Goal: Use online tool/utility: Utilize a website feature to perform a specific function

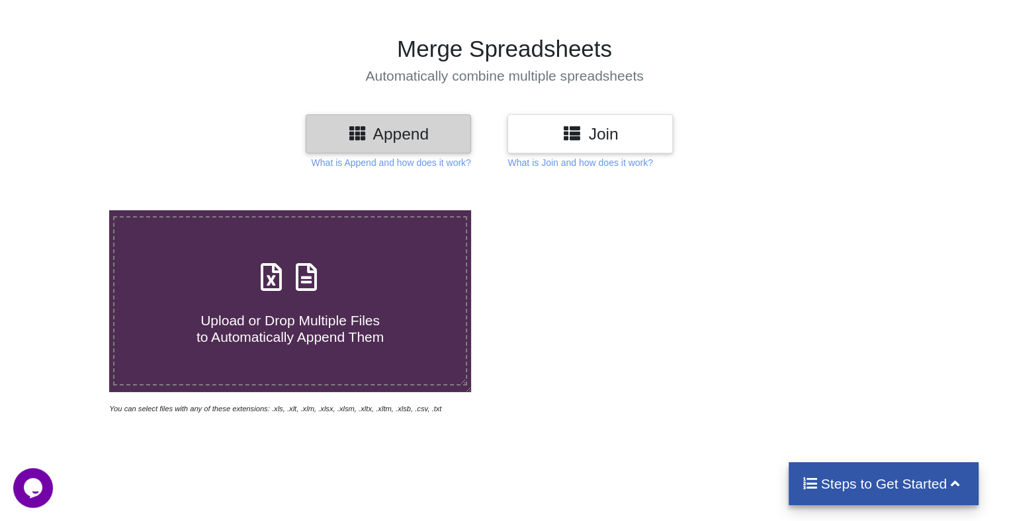
click at [329, 331] on span "Upload or Drop Multiple Files to Automatically Append Them" at bounding box center [289, 329] width 187 height 32
click at [69, 210] on input "Upload or Drop Multiple Files to Automatically Append Them" at bounding box center [69, 210] width 0 height 0
type input "C:\fakepath\Payable Ageing 2024.xlsx"
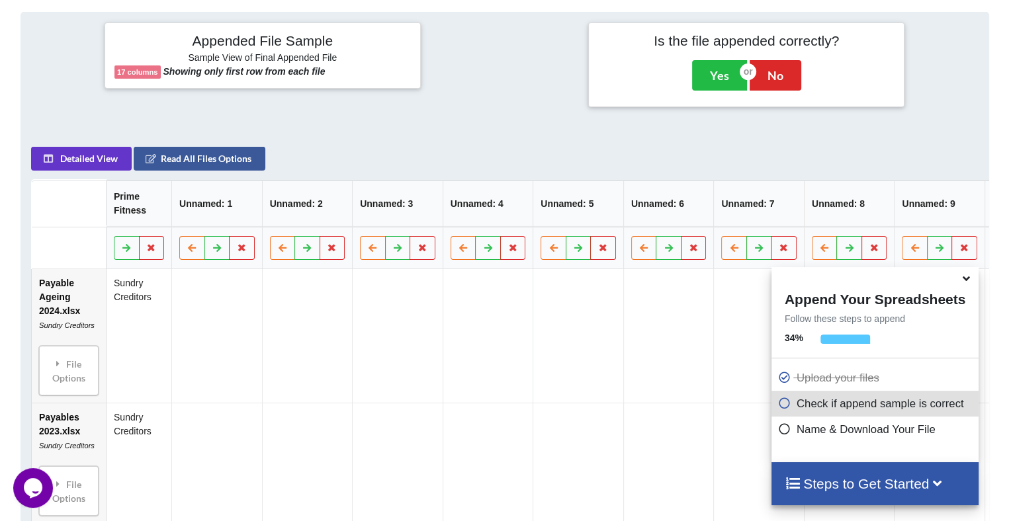
scroll to position [522, 0]
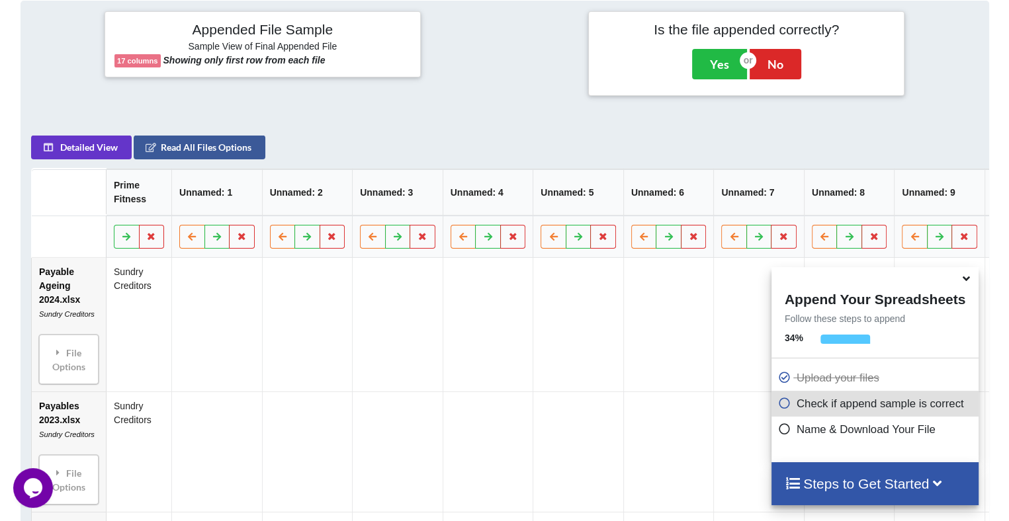
click at [963, 276] on icon at bounding box center [966, 276] width 14 height 12
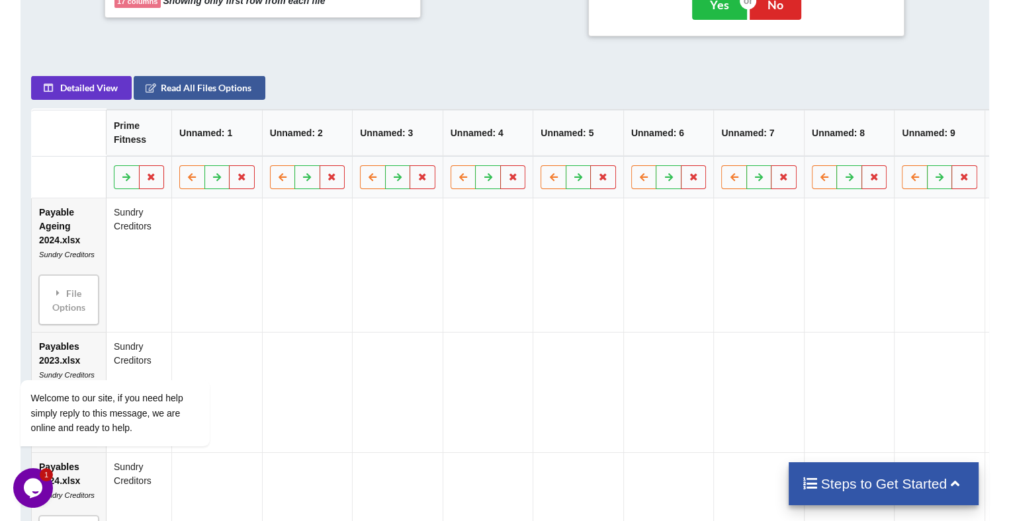
scroll to position [601, 0]
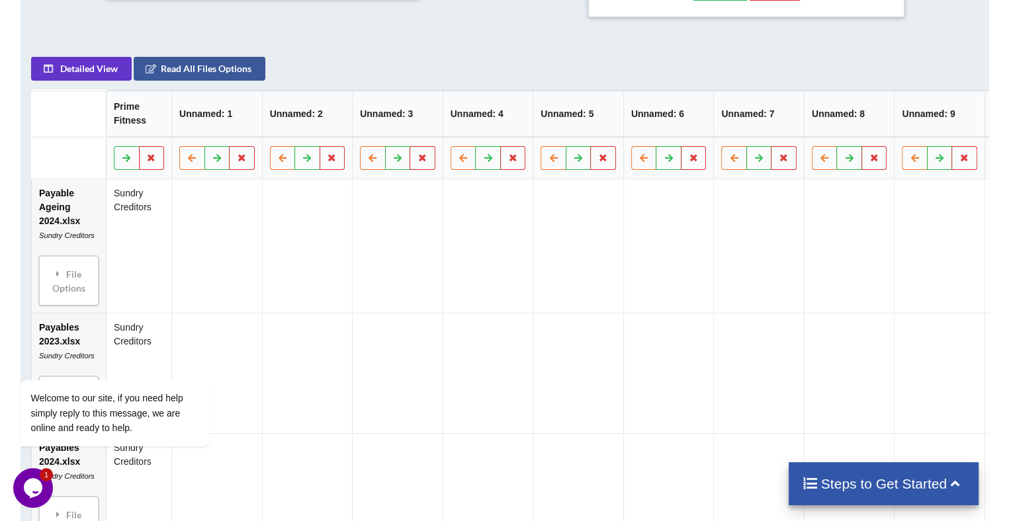
click at [849, 471] on div "Steps to Get Started" at bounding box center [883, 483] width 190 height 43
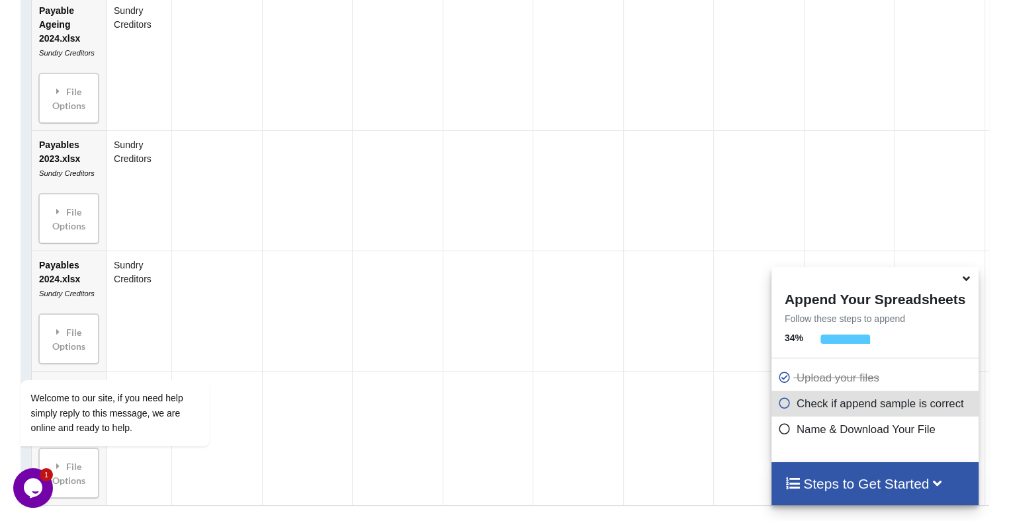
scroll to position [865, 0]
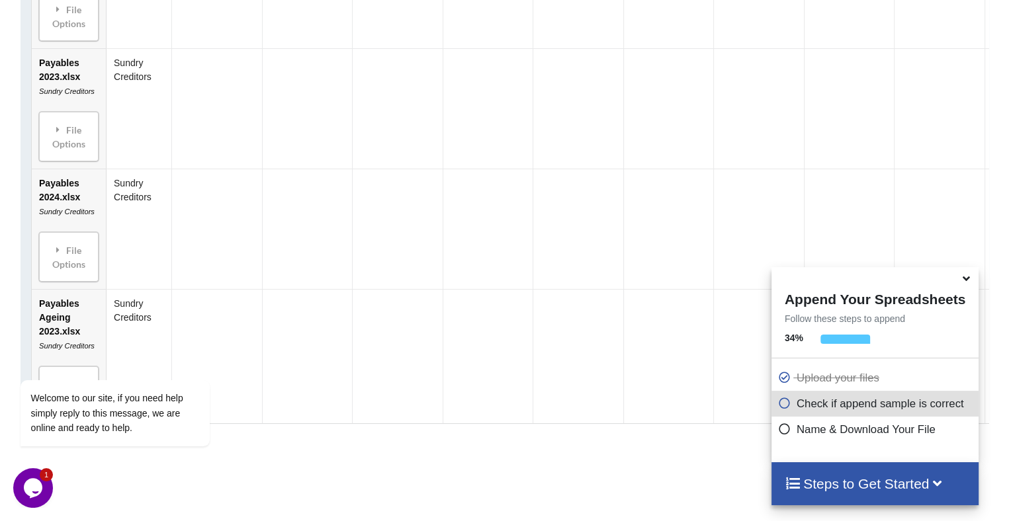
click at [778, 432] on icon at bounding box center [784, 426] width 13 height 11
click at [778, 430] on icon at bounding box center [784, 426] width 13 height 11
click at [780, 432] on icon at bounding box center [784, 426] width 13 height 11
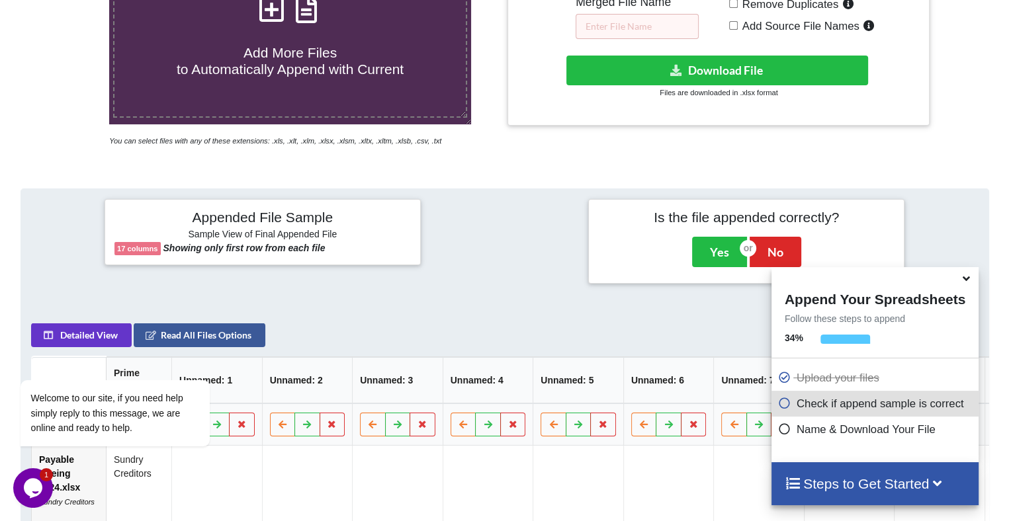
scroll to position [336, 0]
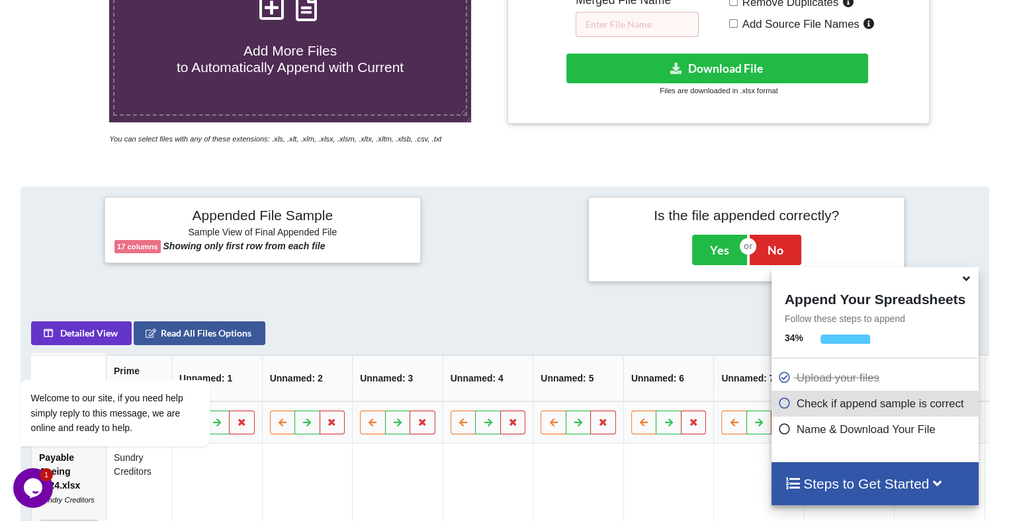
click at [966, 282] on icon at bounding box center [966, 276] width 14 height 12
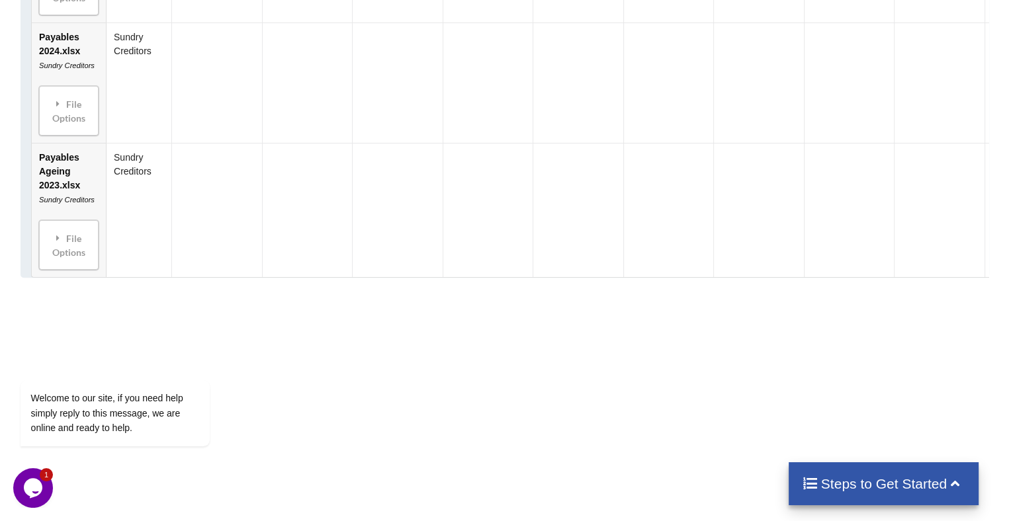
scroll to position [1063, 0]
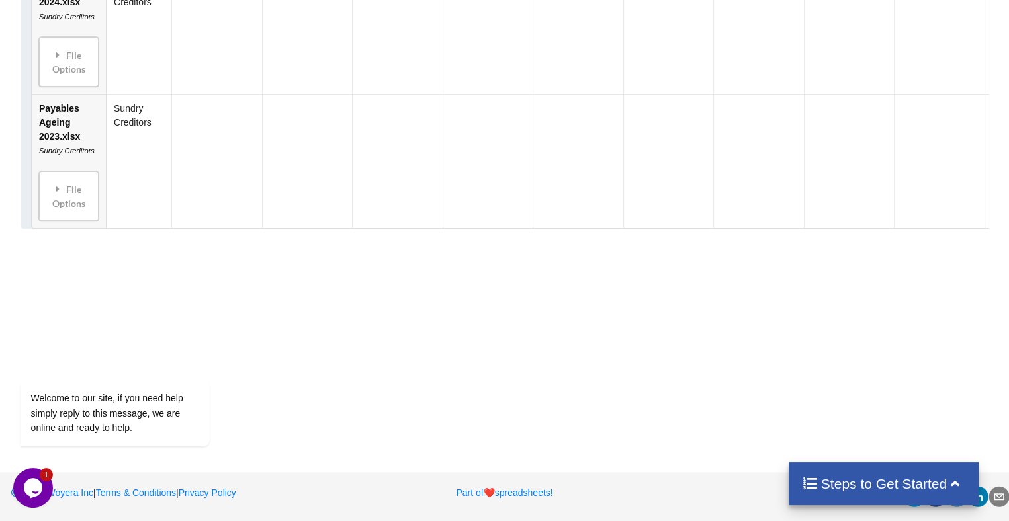
click at [850, 464] on div "Steps to Get Started" at bounding box center [883, 483] width 190 height 43
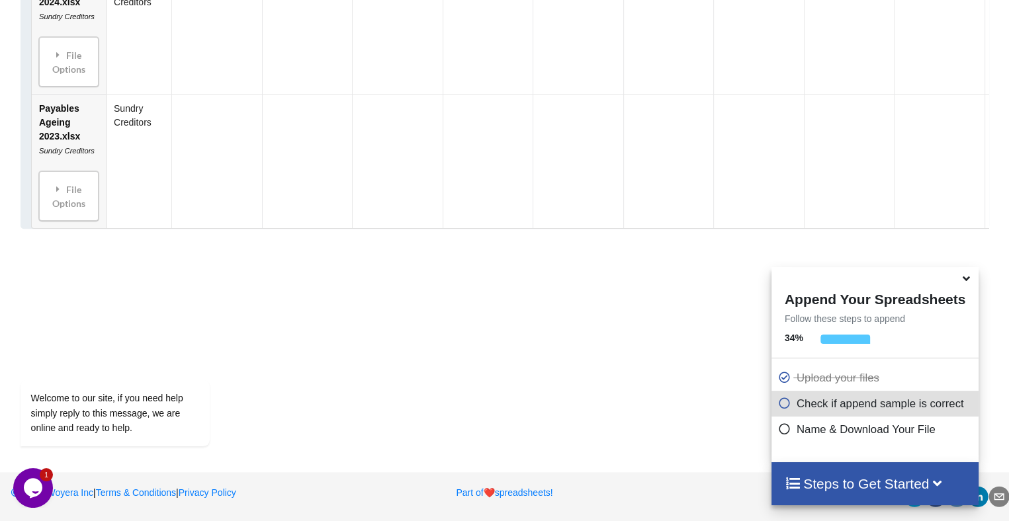
click at [784, 405] on icon at bounding box center [784, 400] width 13 height 11
click at [971, 282] on icon at bounding box center [966, 276] width 14 height 12
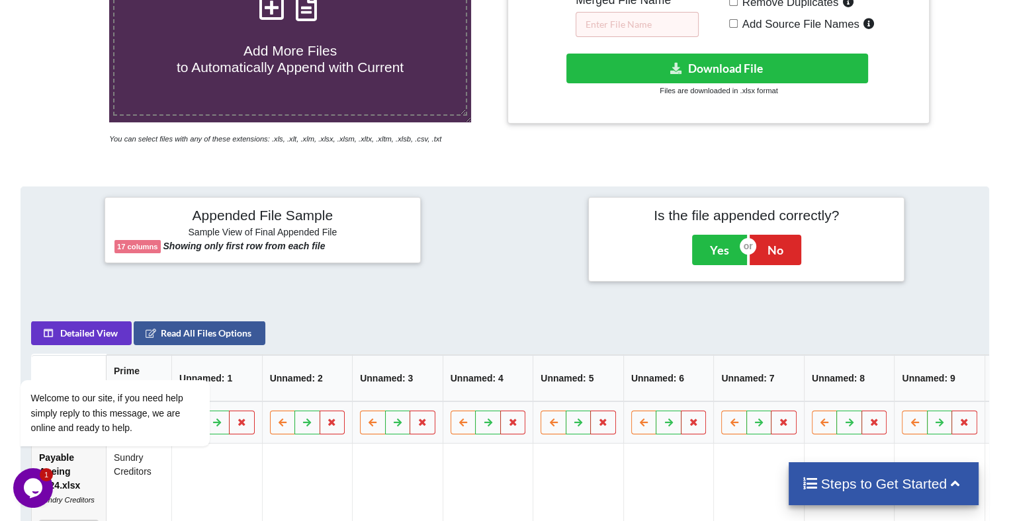
scroll to position [138, 0]
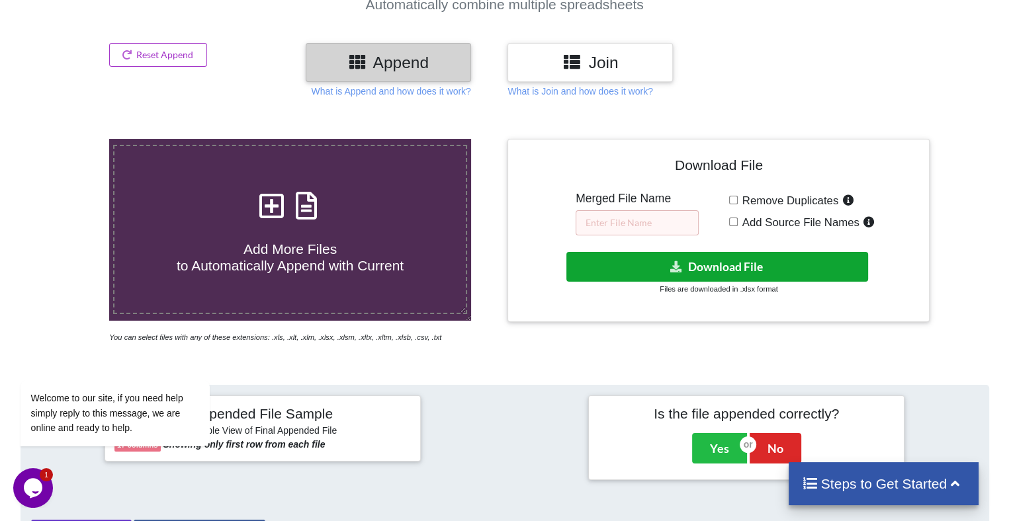
click at [692, 265] on button "Download File" at bounding box center [717, 267] width 302 height 30
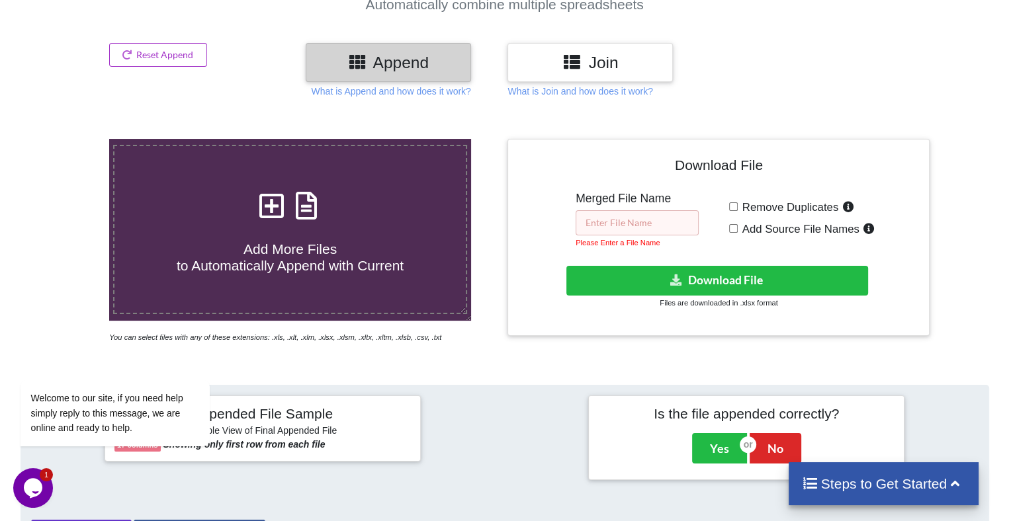
click at [661, 225] on input "text" at bounding box center [636, 222] width 123 height 25
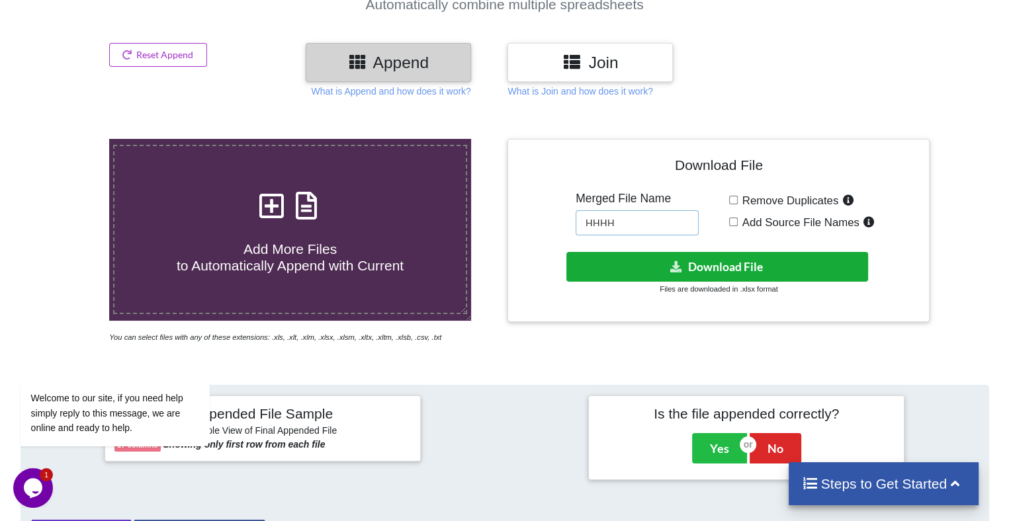
type input "HHHH"
click at [688, 264] on button "Download File" at bounding box center [717, 267] width 302 height 30
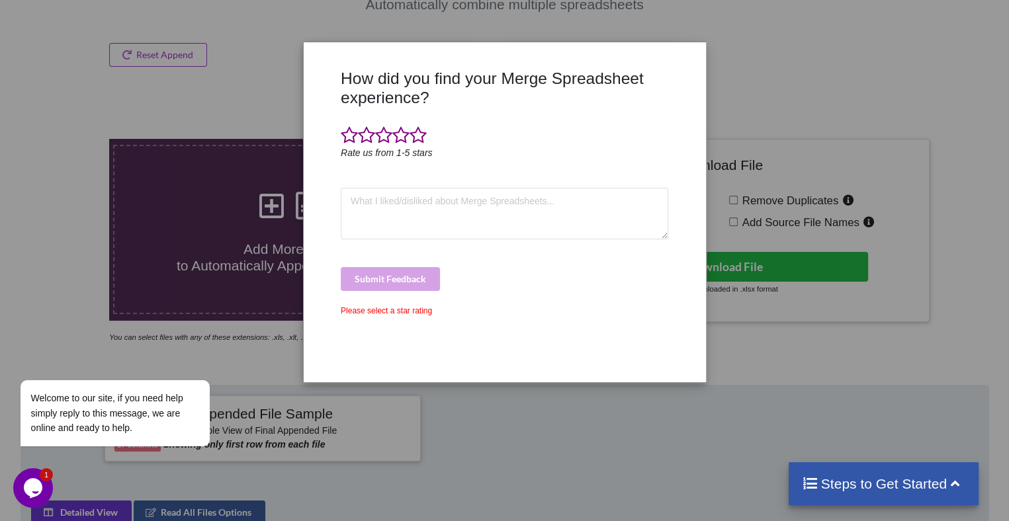
click at [729, 315] on div "How did you find your Merge Spreadsheet experience? Rate us from 1-5 stars Subm…" at bounding box center [504, 260] width 1009 height 521
